Goal: Transaction & Acquisition: Purchase product/service

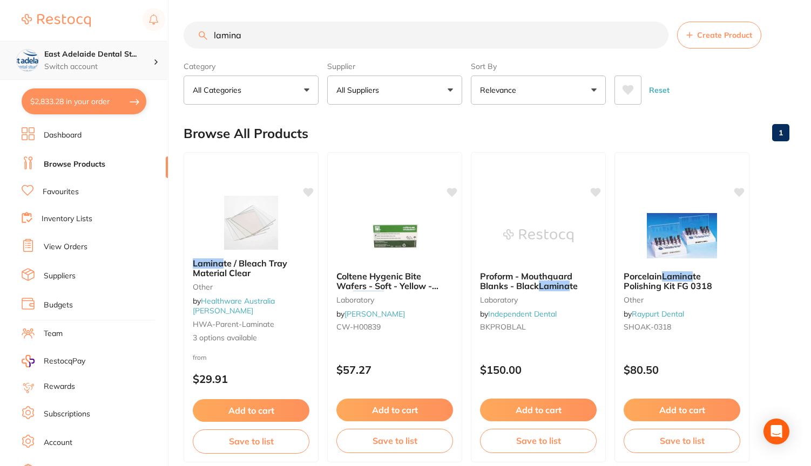
click at [113, 67] on p "Switch account" at bounding box center [98, 67] width 109 height 11
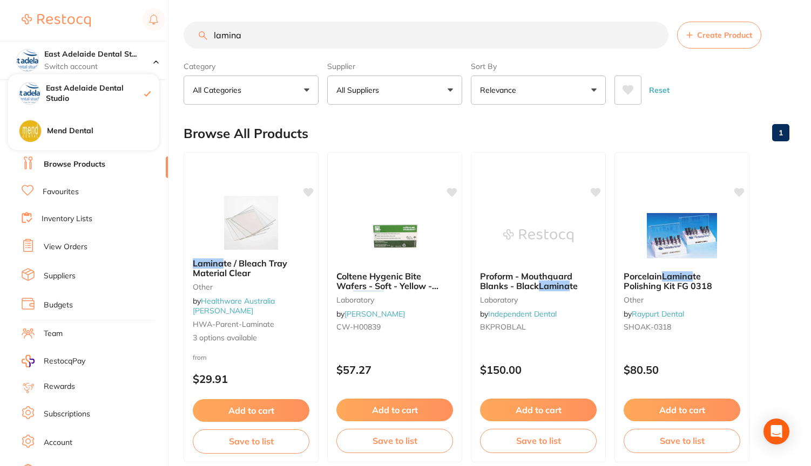
click at [314, 33] on input "lamina" at bounding box center [426, 35] width 485 height 27
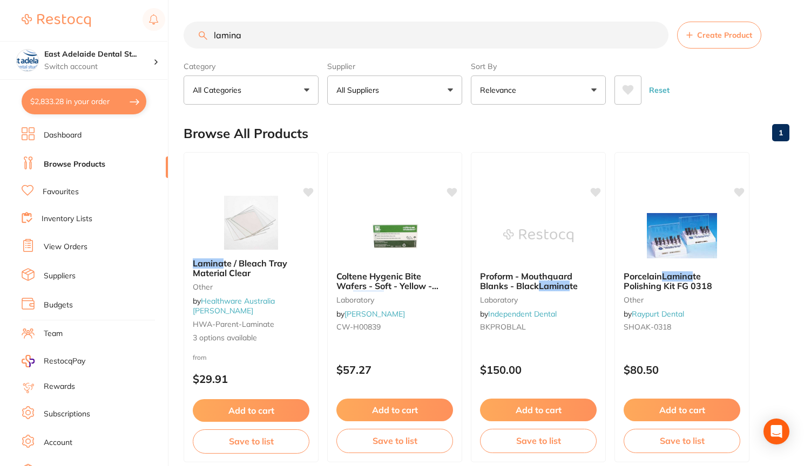
click at [100, 106] on button "$2,833.28 in your order" at bounding box center [84, 102] width 125 height 26
checkbox input "true"
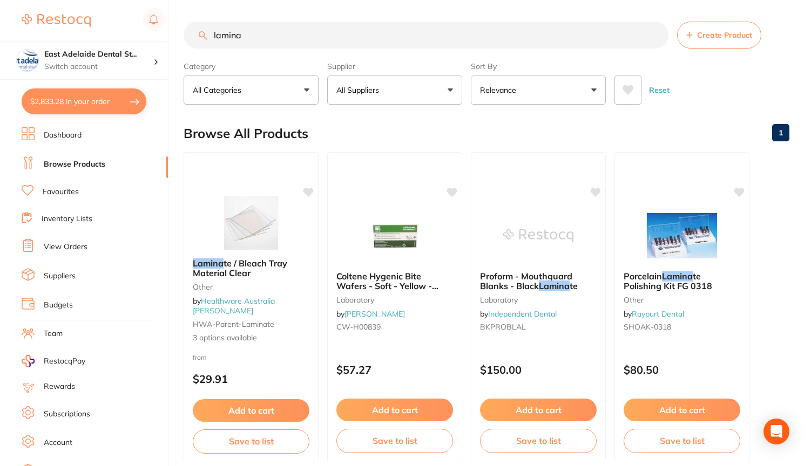
checkbox input "true"
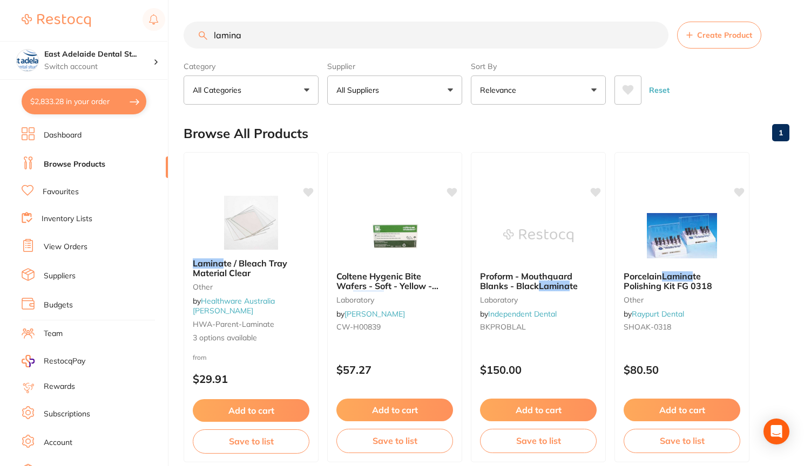
checkbox input "true"
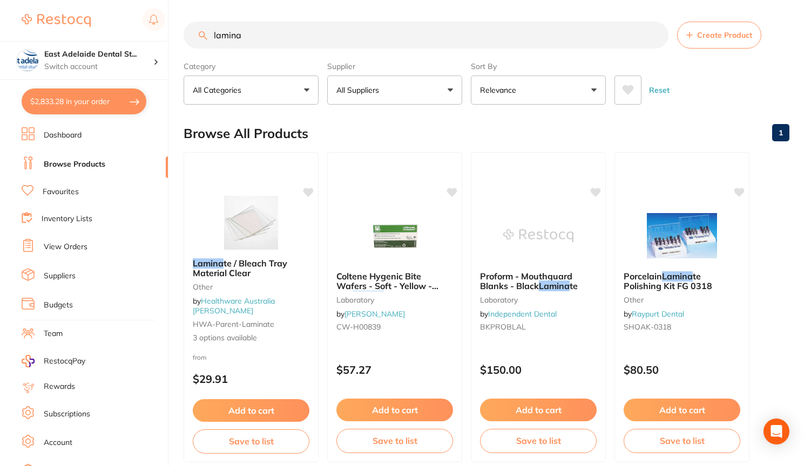
checkbox input "true"
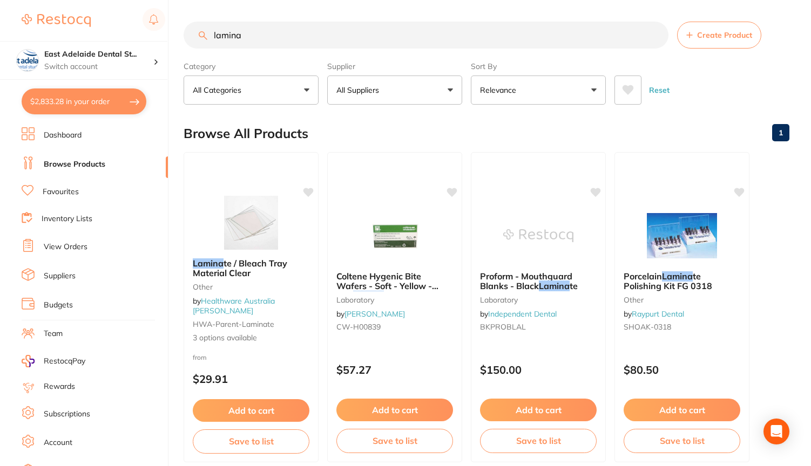
checkbox input "true"
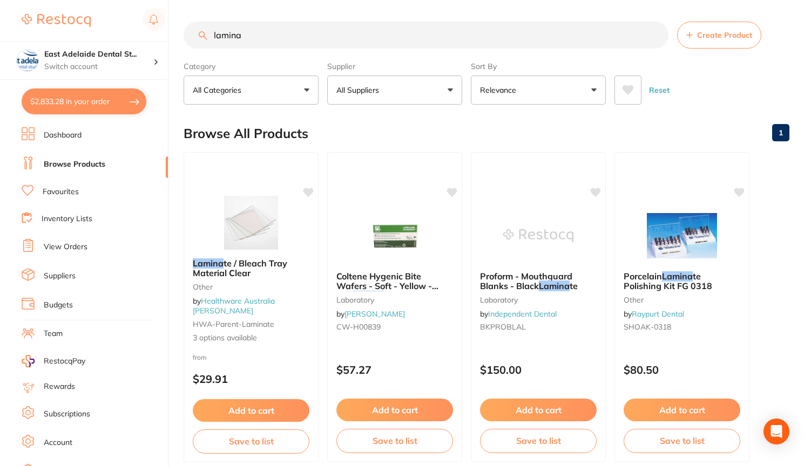
checkbox input "true"
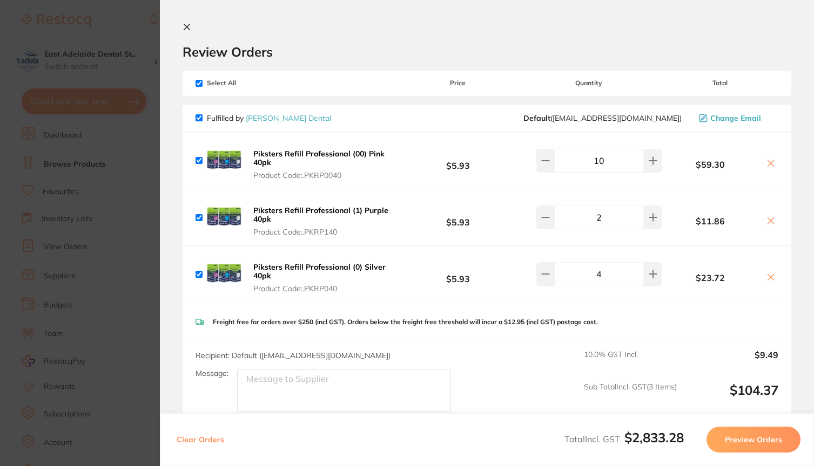
click at [190, 27] on icon at bounding box center [186, 27] width 9 height 9
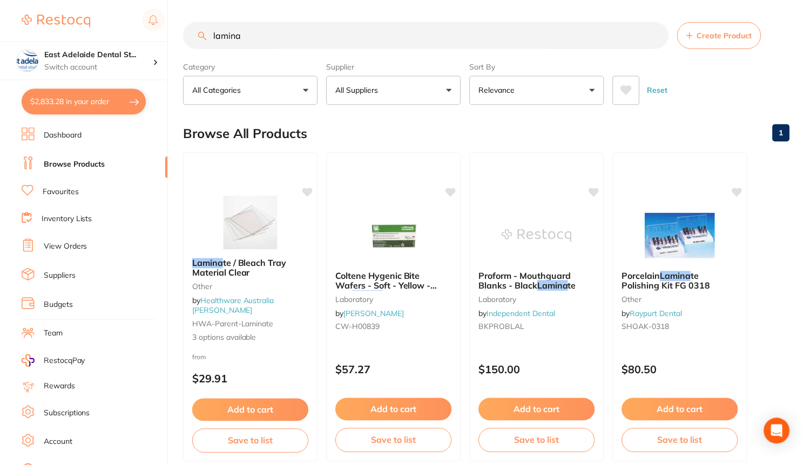
scroll to position [1474, 0]
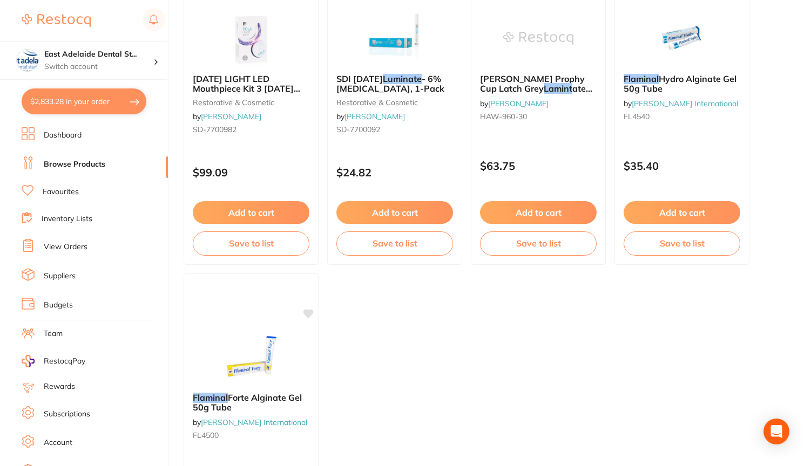
click at [98, 100] on button "$2,833.28 in your order" at bounding box center [84, 102] width 125 height 26
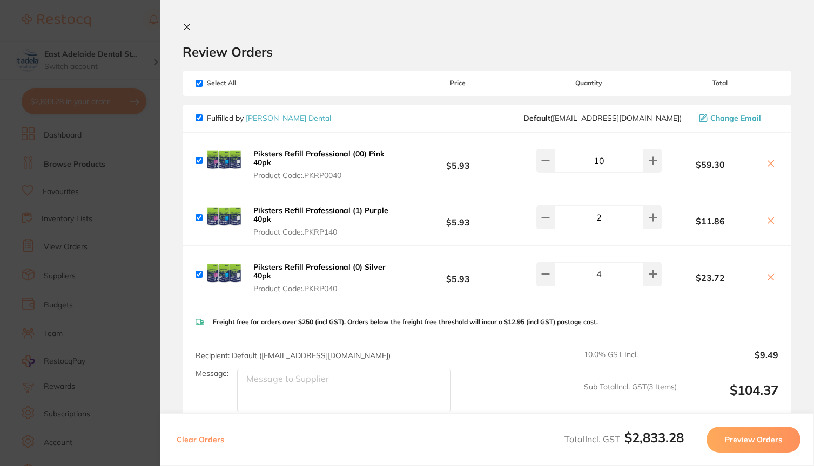
scroll to position [0, 0]
click at [197, 84] on input "checkbox" at bounding box center [198, 83] width 7 height 7
checkbox input "false"
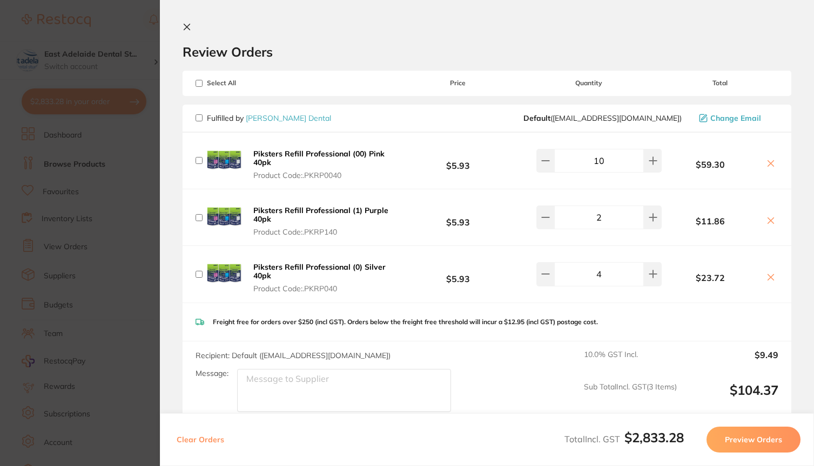
checkbox input "false"
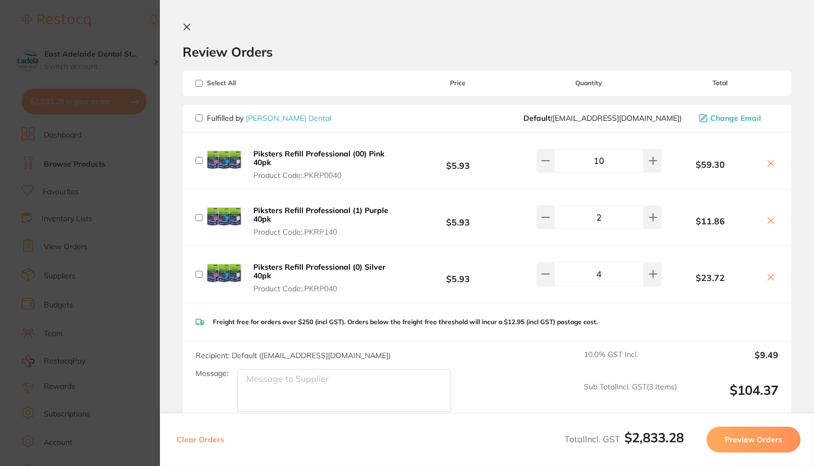
checkbox input "false"
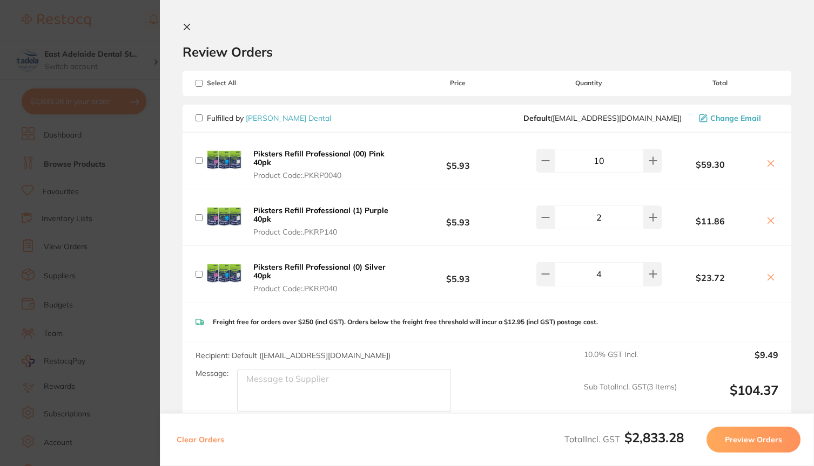
checkbox input "false"
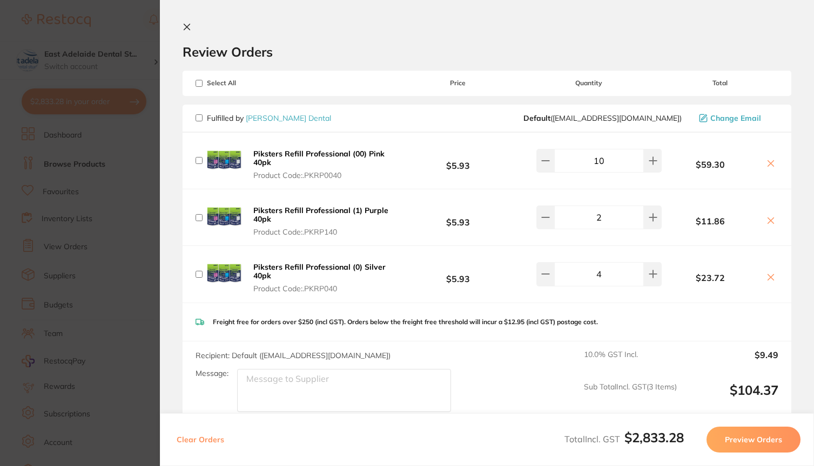
checkbox input "false"
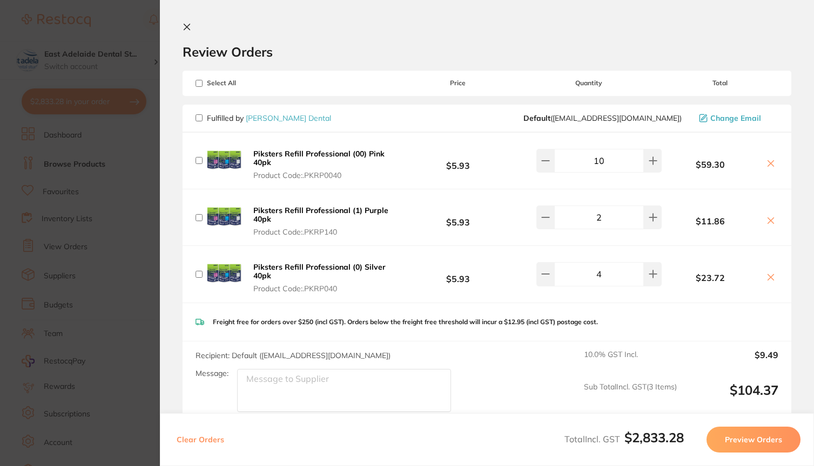
checkbox input "false"
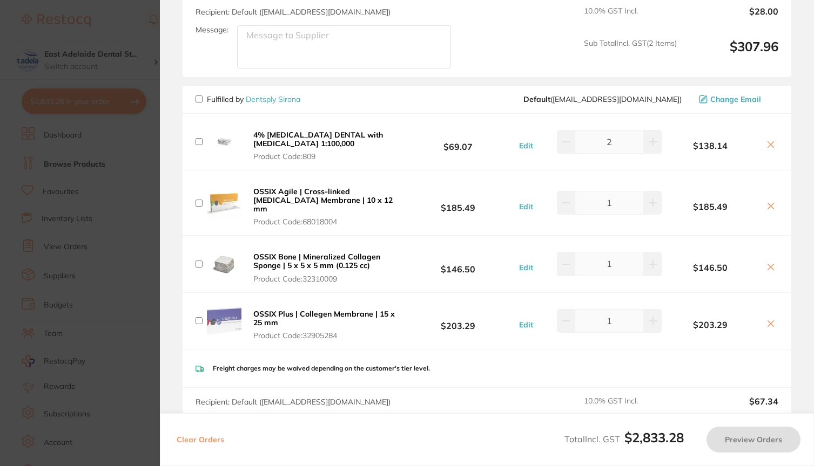
scroll to position [607, 0]
click at [770, 210] on icon at bounding box center [770, 205] width 9 height 9
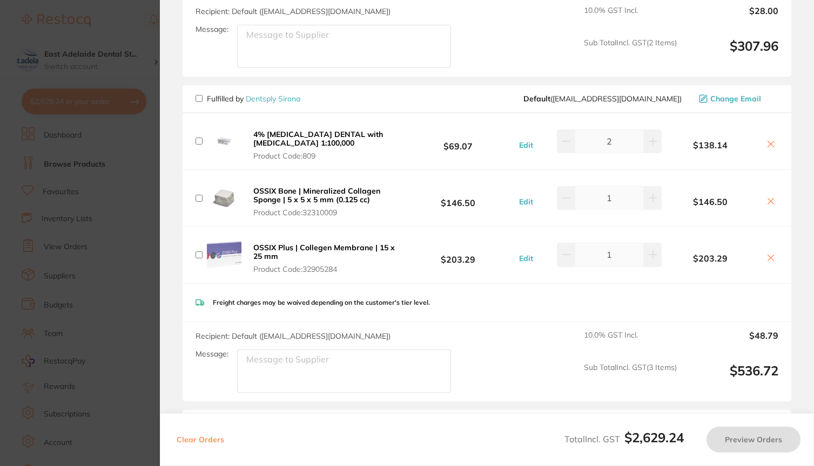
click at [199, 102] on input "checkbox" at bounding box center [198, 98] width 7 height 7
checkbox input "true"
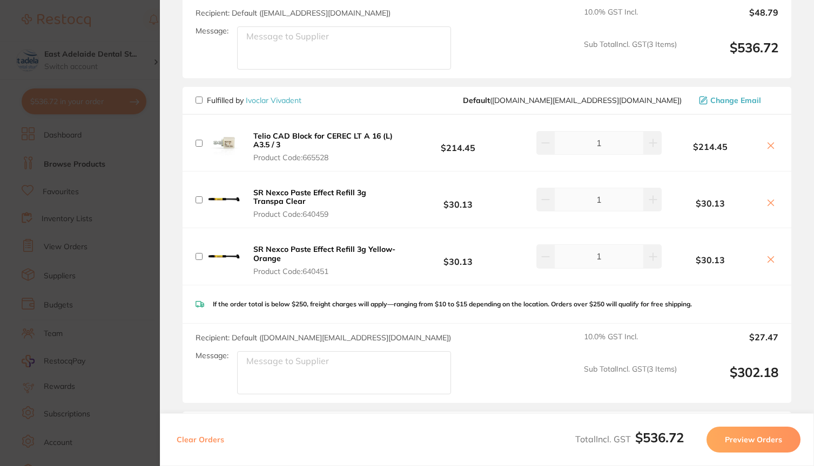
scroll to position [933, 0]
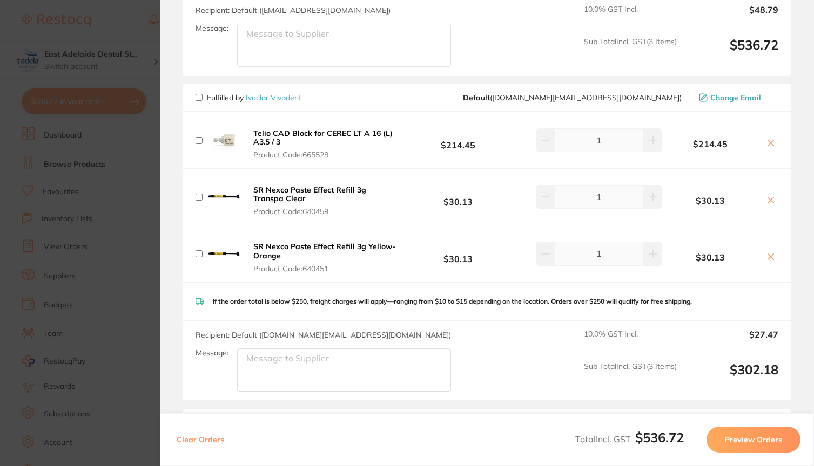
click at [199, 101] on input "checkbox" at bounding box center [198, 97] width 7 height 7
checkbox input "true"
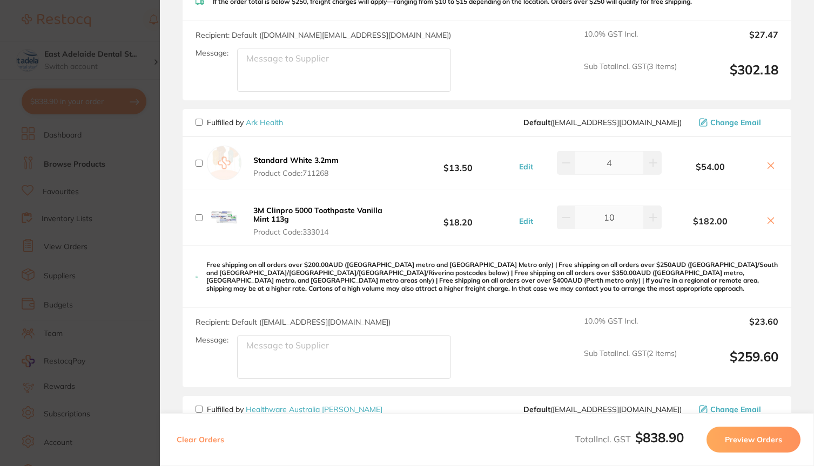
scroll to position [1235, 0]
click at [199, 125] on input "checkbox" at bounding box center [198, 121] width 7 height 7
checkbox input "true"
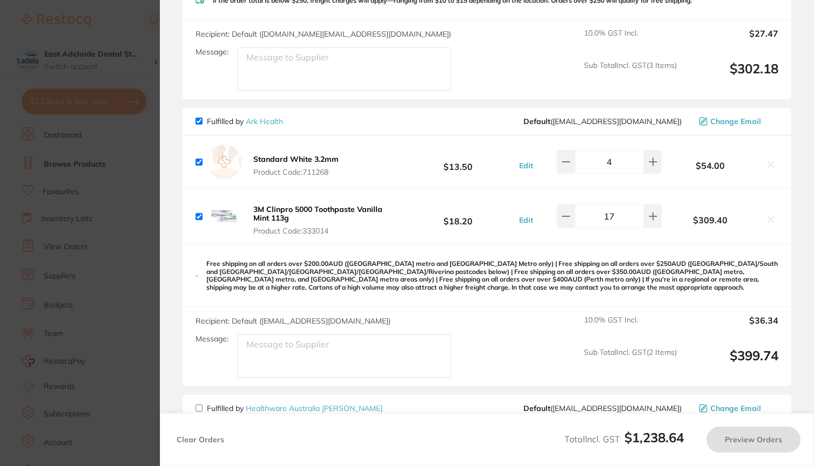
type input "15"
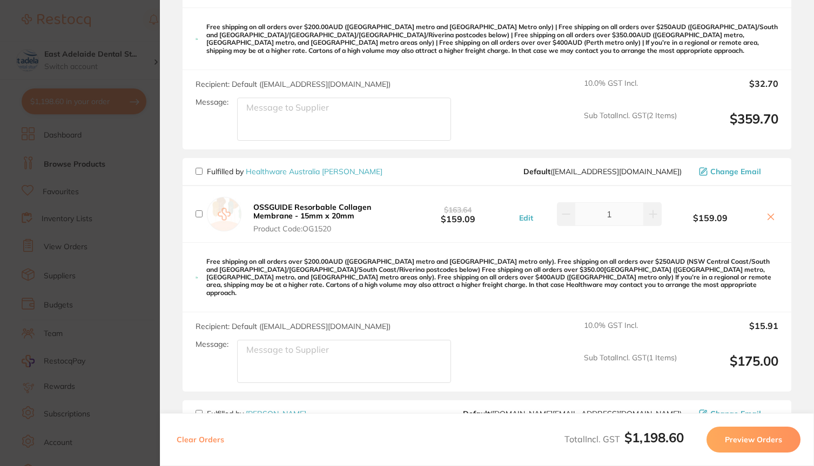
scroll to position [1474, 0]
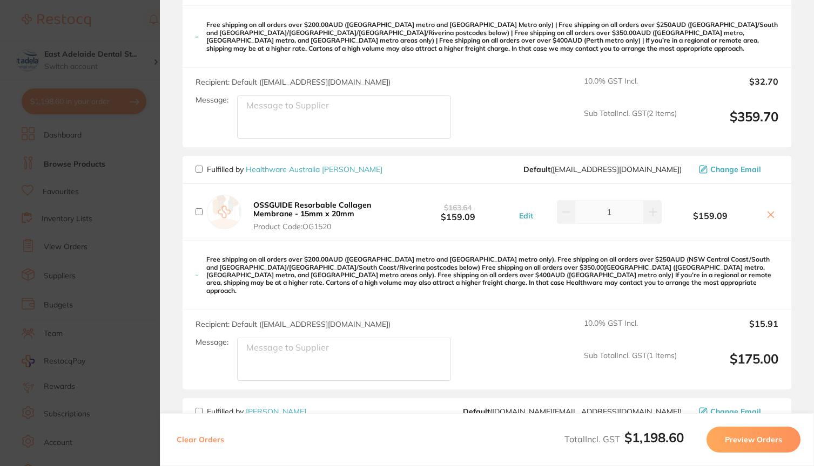
click at [199, 173] on input "checkbox" at bounding box center [198, 169] width 7 height 7
checkbox input "true"
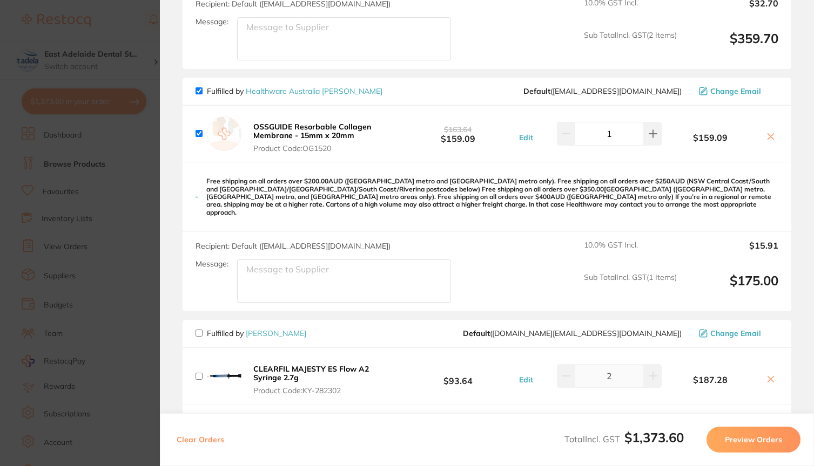
scroll to position [1541, 0]
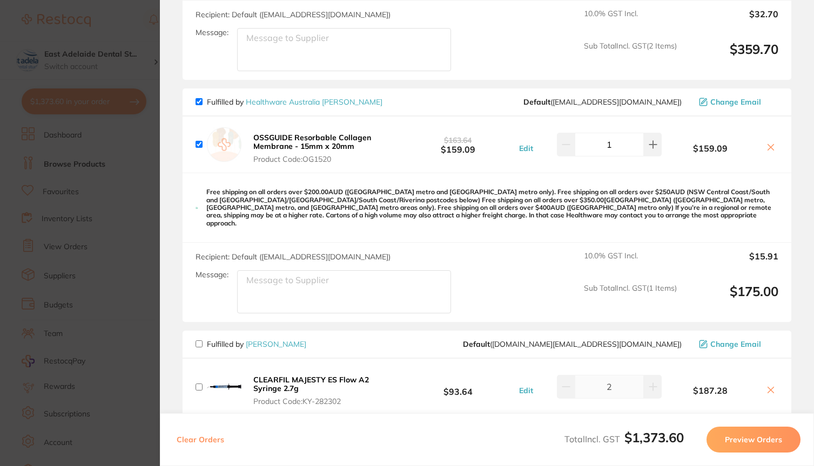
click at [766, 152] on icon at bounding box center [770, 147] width 9 height 9
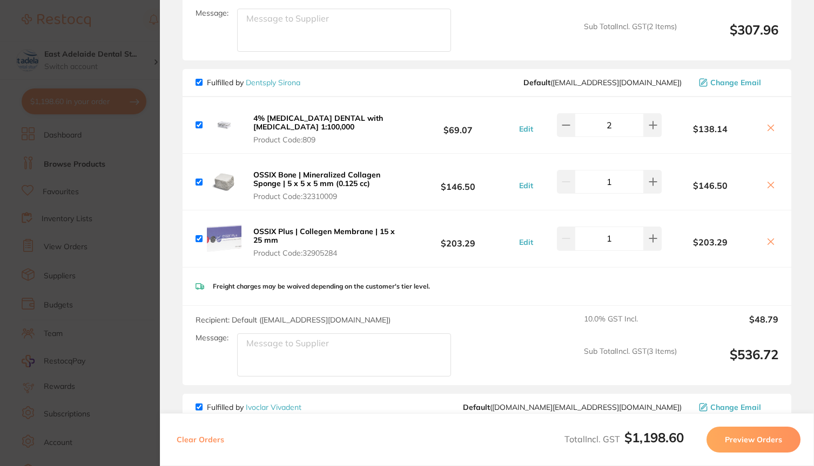
scroll to position [620, 0]
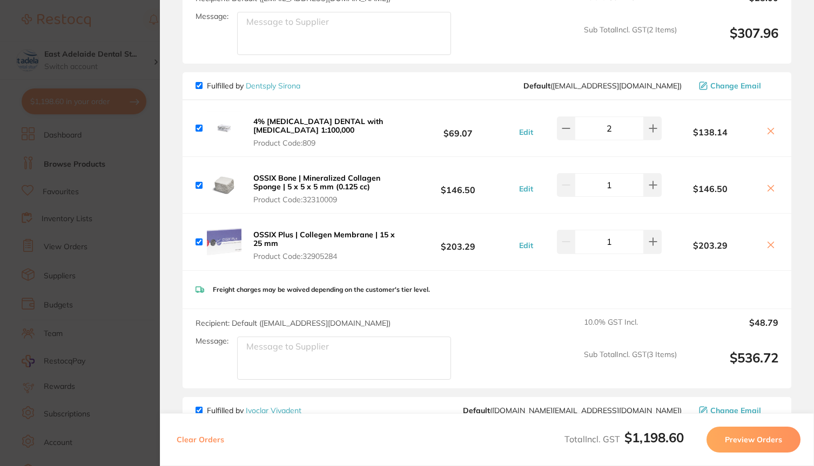
click at [769, 249] on icon at bounding box center [770, 245] width 9 height 9
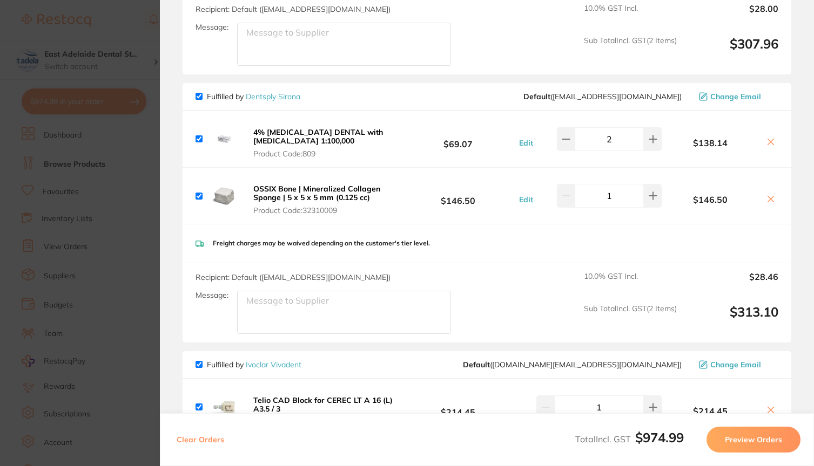
scroll to position [608, 0]
type input "3"
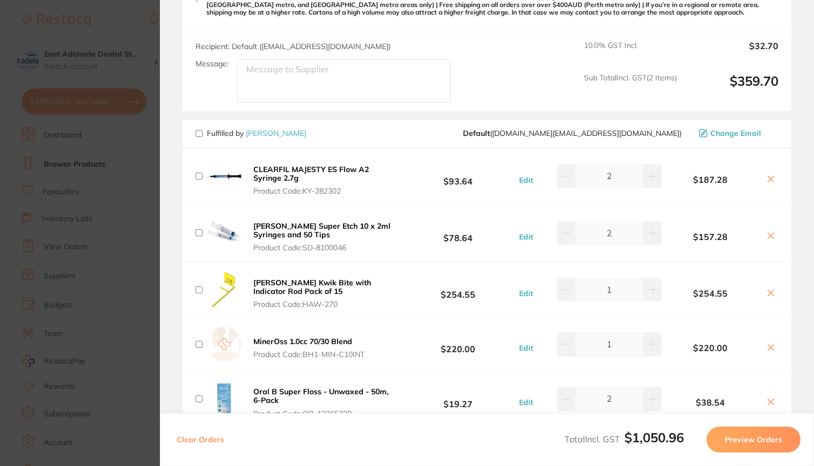
scroll to position [1453, 0]
click at [199, 137] on input "checkbox" at bounding box center [198, 133] width 7 height 7
checkbox input "true"
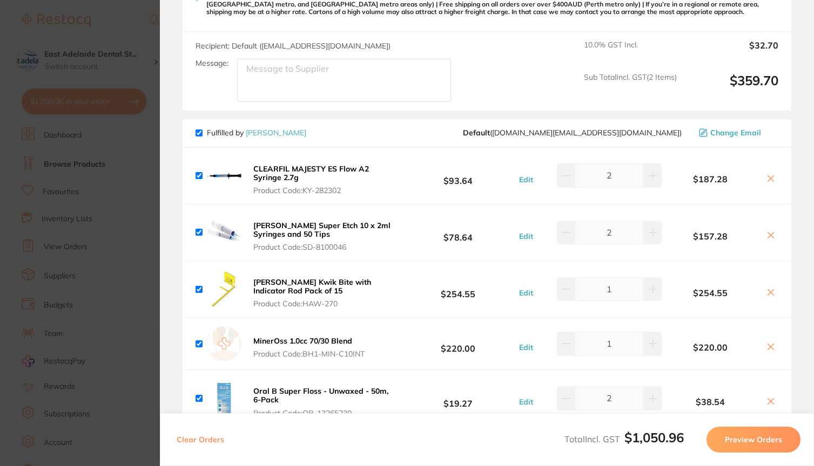
checkbox input "true"
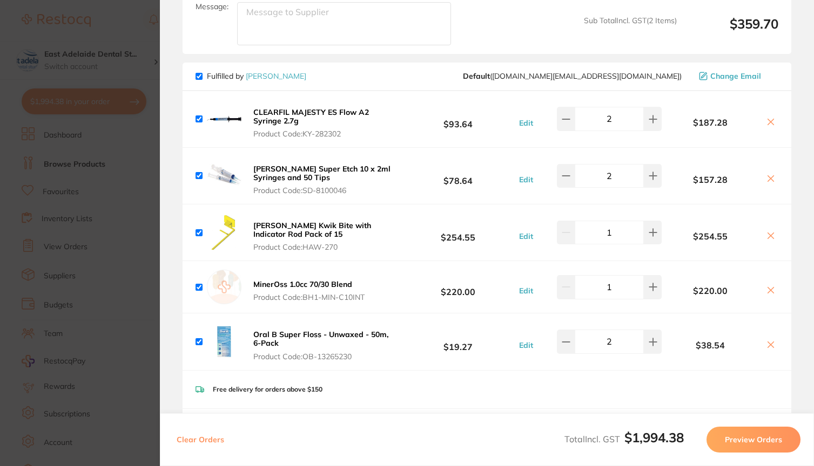
scroll to position [1511, 0]
click at [766, 294] on icon at bounding box center [770, 289] width 9 height 9
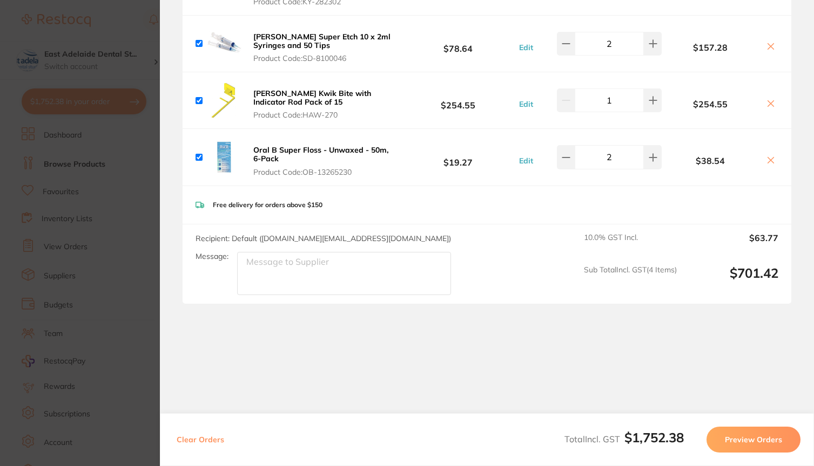
scroll to position [1667, 0]
click at [721, 432] on button "Preview Orders" at bounding box center [753, 440] width 94 height 26
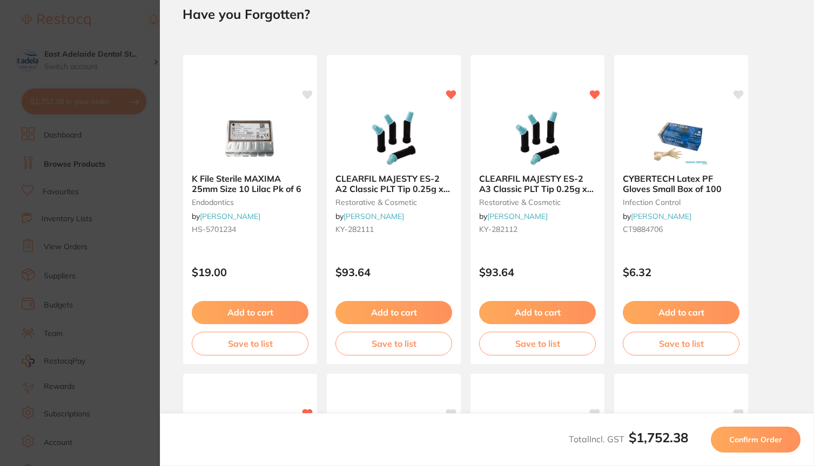
scroll to position [0, 0]
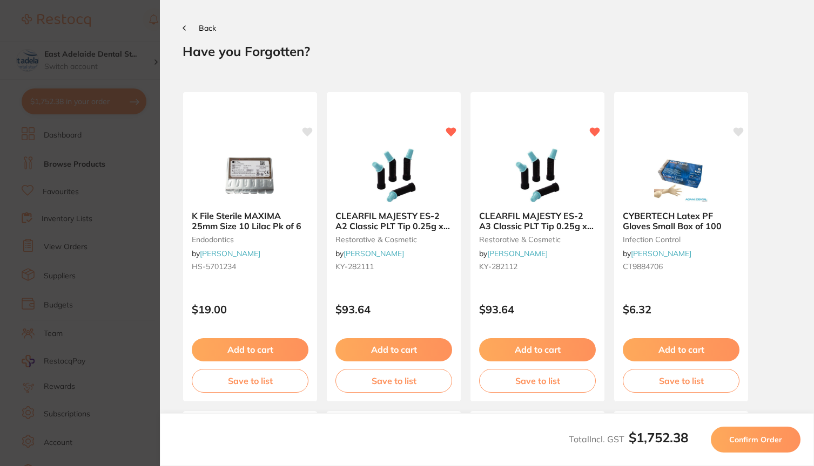
click at [737, 435] on button "Confirm Order" at bounding box center [755, 440] width 90 height 26
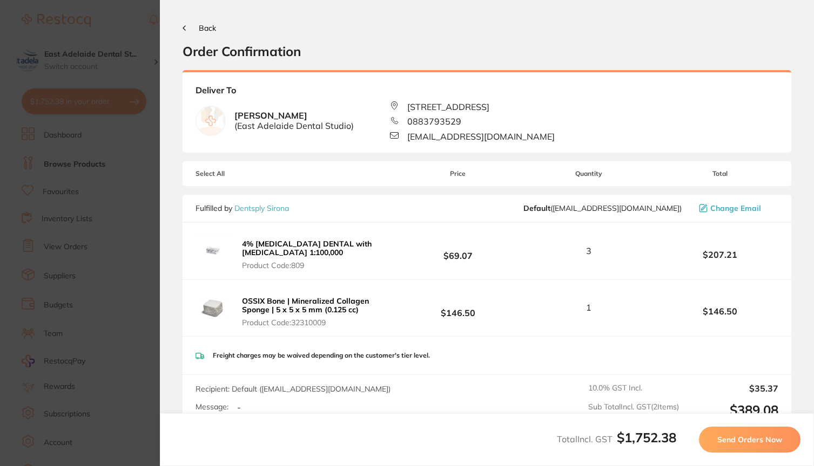
click at [722, 433] on button "Send Orders Now" at bounding box center [749, 440] width 101 height 26
